Goal: Communication & Community: Connect with others

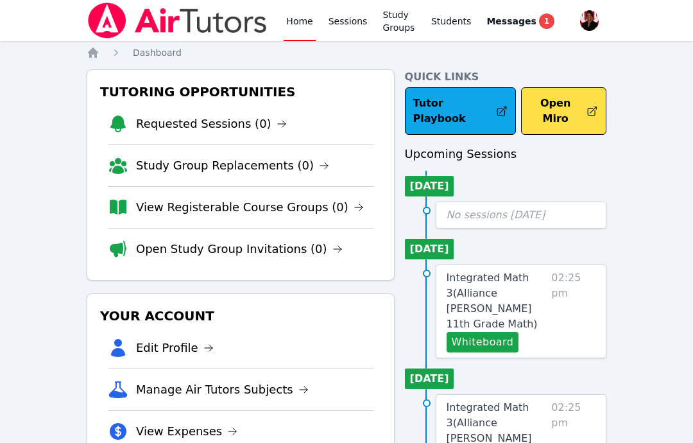
click at [528, 27] on span "Messages" at bounding box center [511, 21] width 49 height 13
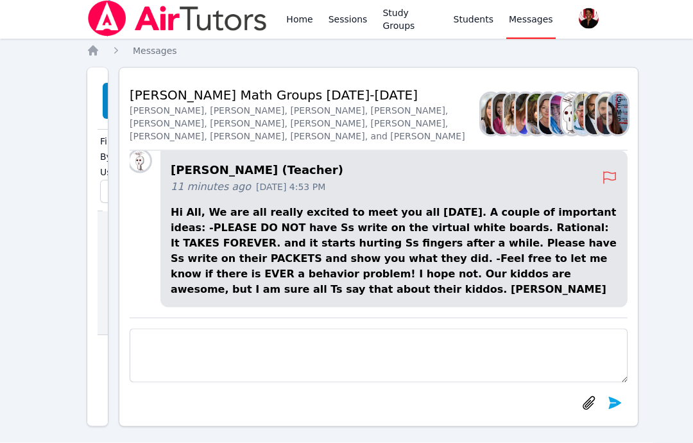
scroll to position [3, 0]
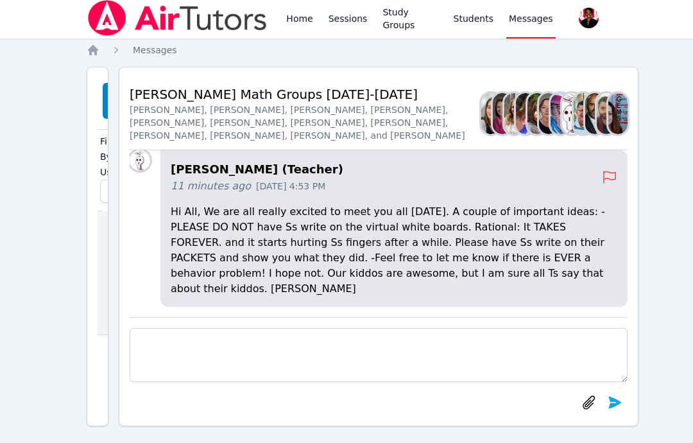
click at [679, 166] on div "Home Sessions Study Groups Students Messages Open user menu [PERSON_NAME] Open …" at bounding box center [346, 224] width 693 height 454
click at [674, 157] on div "Home Sessions Study Groups Students Messages Open user menu [PERSON_NAME] Open …" at bounding box center [346, 224] width 693 height 454
click at [614, 185] on icon at bounding box center [609, 176] width 15 height 15
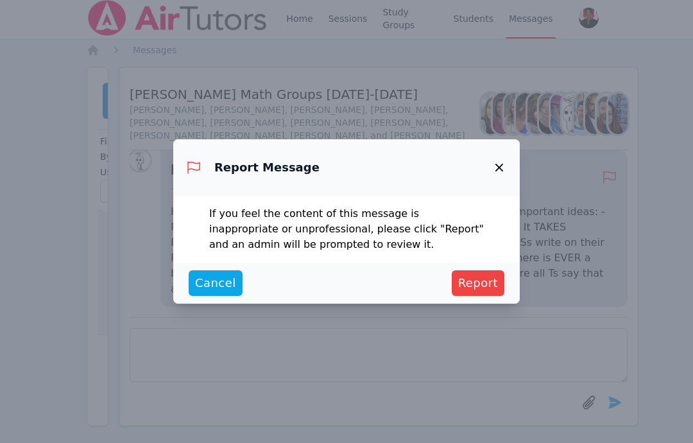
click at [501, 175] on icon "button" at bounding box center [499, 167] width 15 height 15
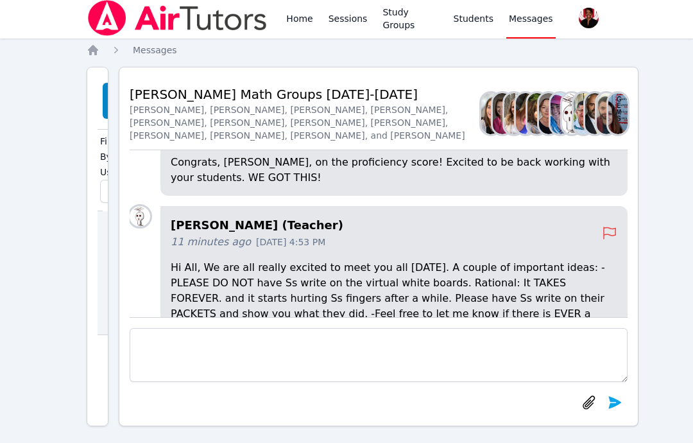
scroll to position [-58, -1]
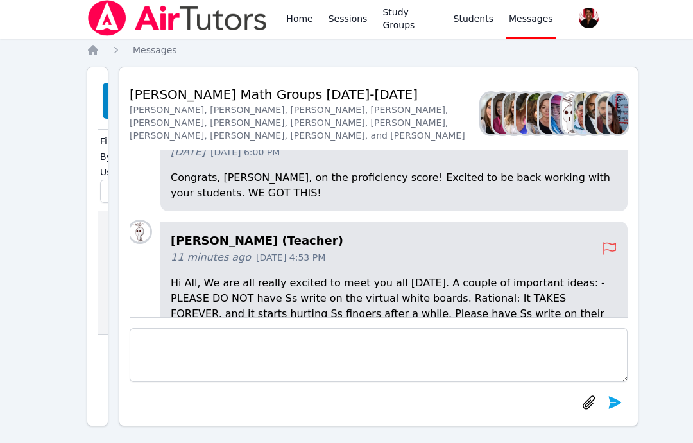
click at [92, 273] on div "Create Thread Filter By User [PERSON_NAME] Math Groups [DATE]-[DATE] Members Hi…" at bounding box center [98, 246] width 22 height 359
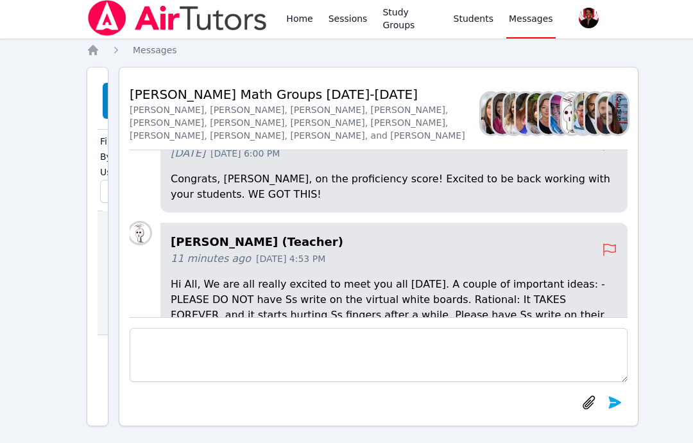
click at [74, 302] on div "Home Sessions Study Groups Students Messages Open user menu [PERSON_NAME] Open …" at bounding box center [346, 224] width 693 height 454
click at [101, 47] on ol "Home Messages" at bounding box center [132, 50] width 90 height 13
click at [302, 21] on link "Home" at bounding box center [299, 17] width 31 height 41
